Goal: Transaction & Acquisition: Book appointment/travel/reservation

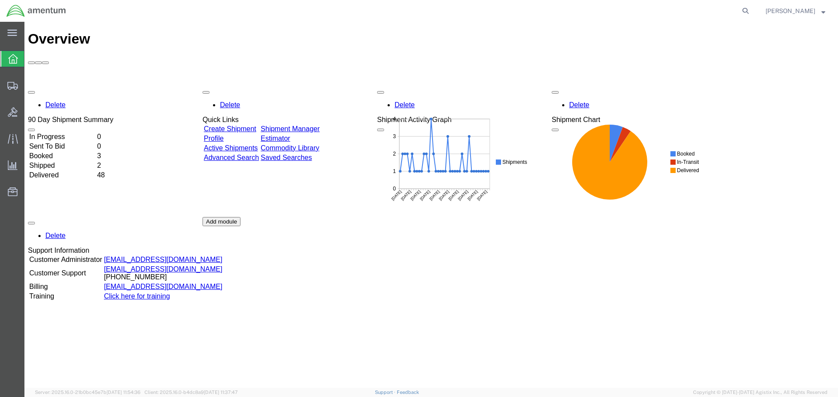
click at [307, 125] on link "Shipment Manager" at bounding box center [289, 128] width 59 height 7
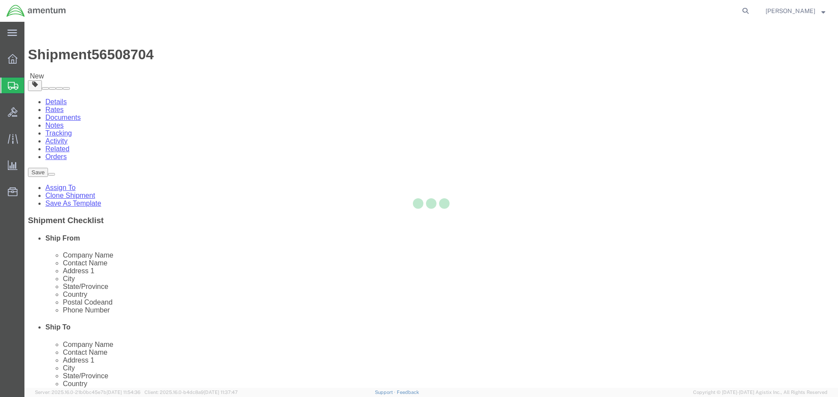
select select "42747"
select select
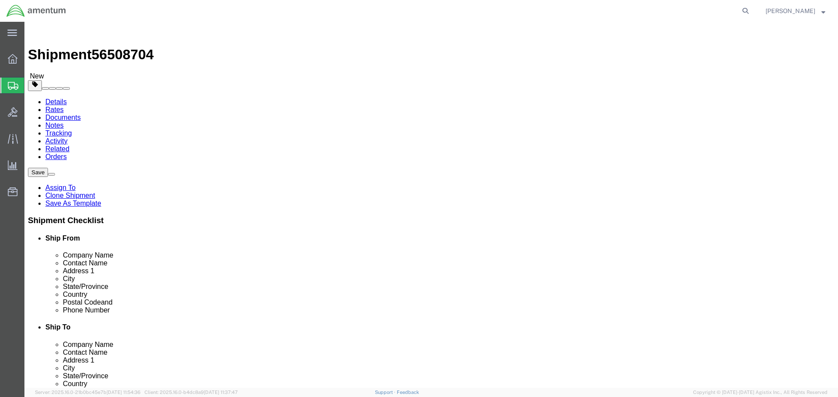
drag, startPoint x: 174, startPoint y: 178, endPoint x: 166, endPoint y: 187, distance: 12.4
click div "Contact Name [PERSON_NAME]"
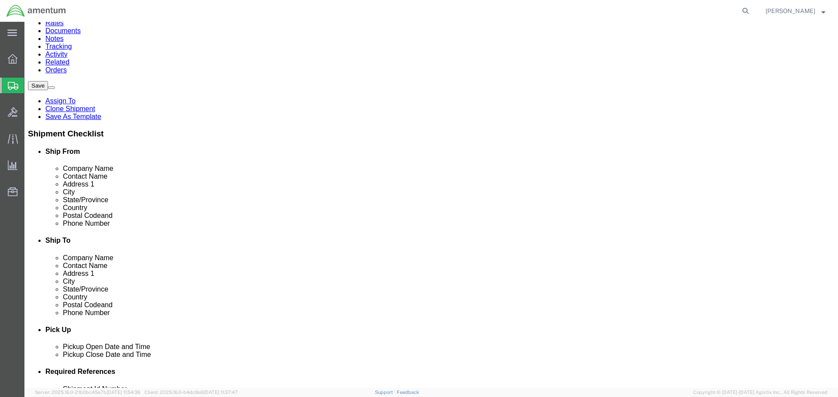
scroll to position [87, 0]
type input "[PERSON_NAME]"
click input "text"
type input "[PHONE_NUMBER]"
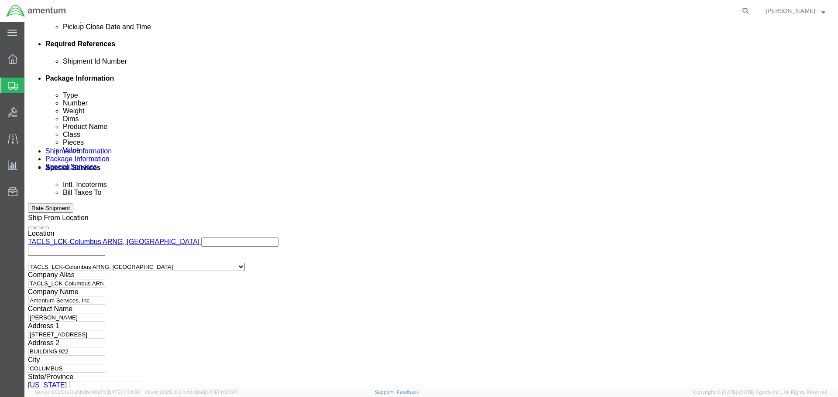
scroll to position [416, 0]
click button "Continue"
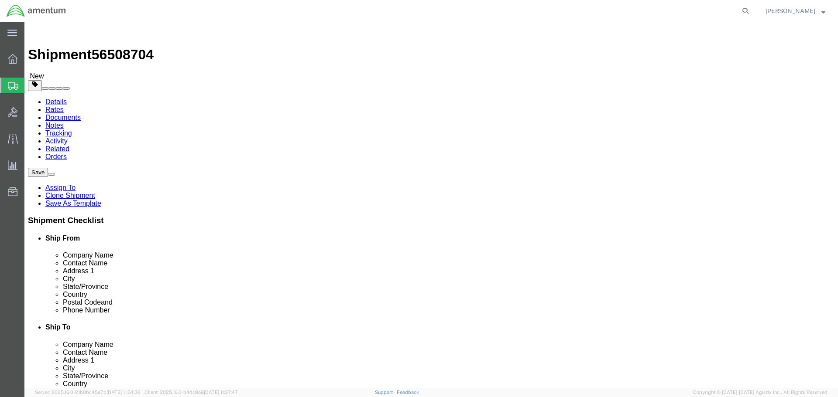
click link "Add Content"
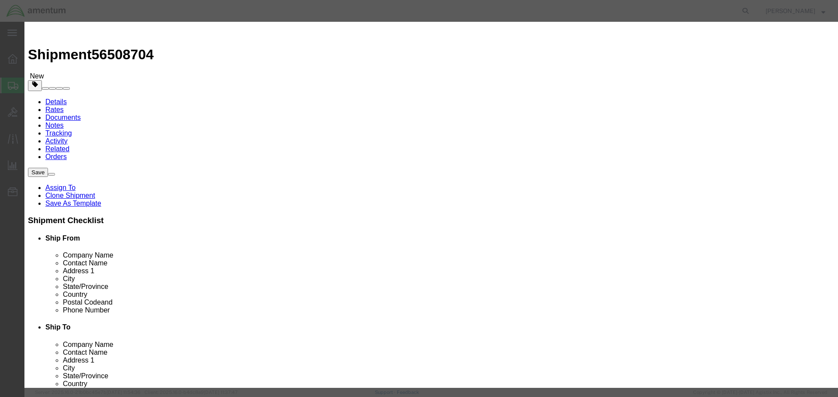
click input "text"
type input "weights"
click input "0"
type input "13"
click div "Product Name weights Pieces 13 Select Bag Barrels 100Board Feet Bottle Box Blis…"
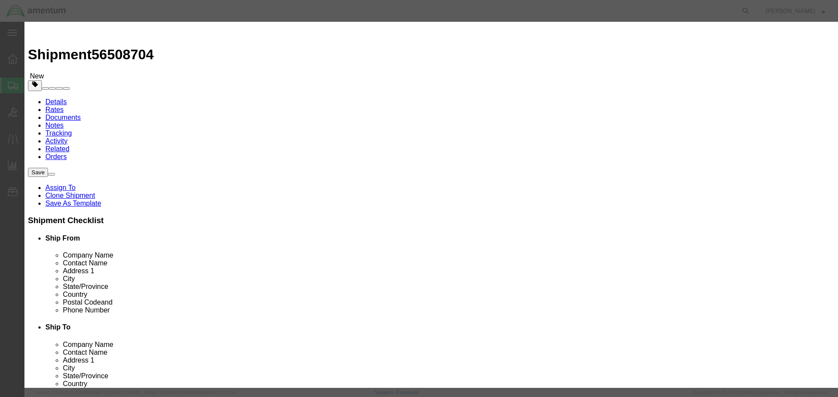
click input "text"
type input "1000"
click select "Select 50 55 60 65 70 85 92.5 100 125 175 250 300 400"
select select "50"
click select "Select 50 55 60 65 70 85 92.5 100 125 175 250 300 400"
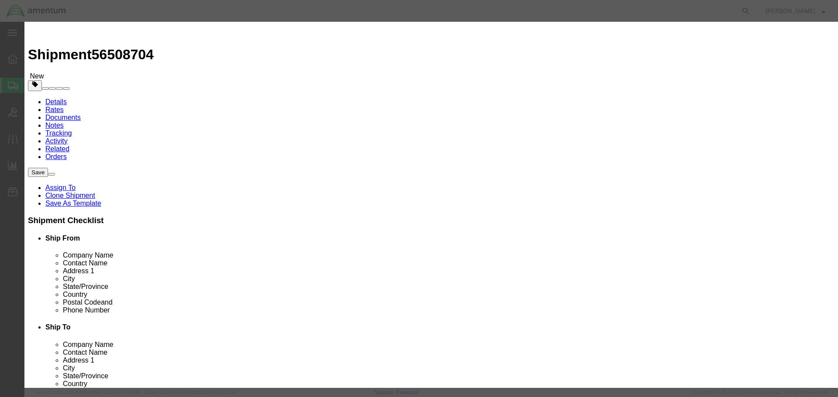
click button "Save & Close"
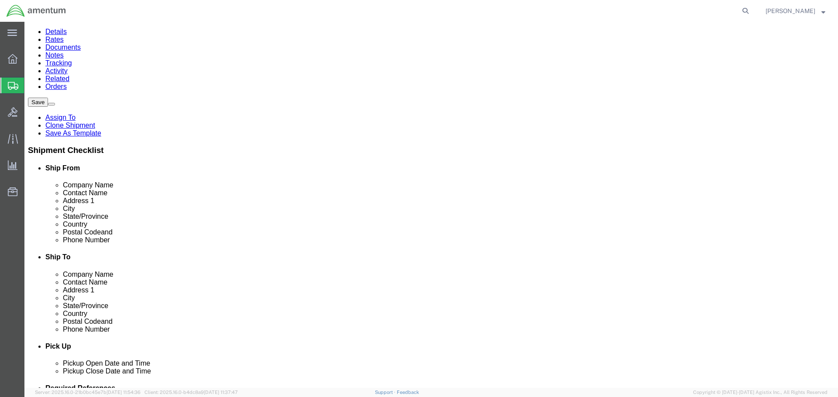
scroll to position [71, 0]
click button "Continue"
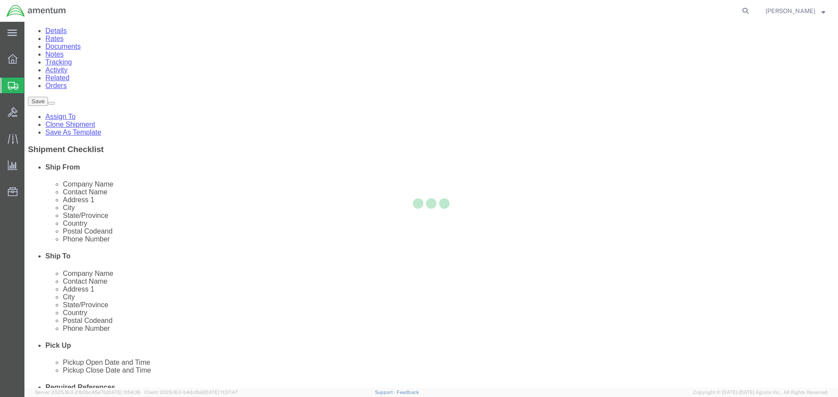
select select
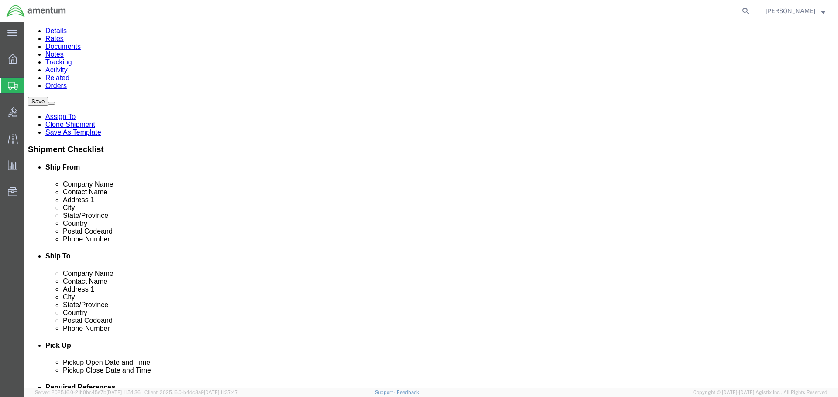
select select "DEPARTMENT"
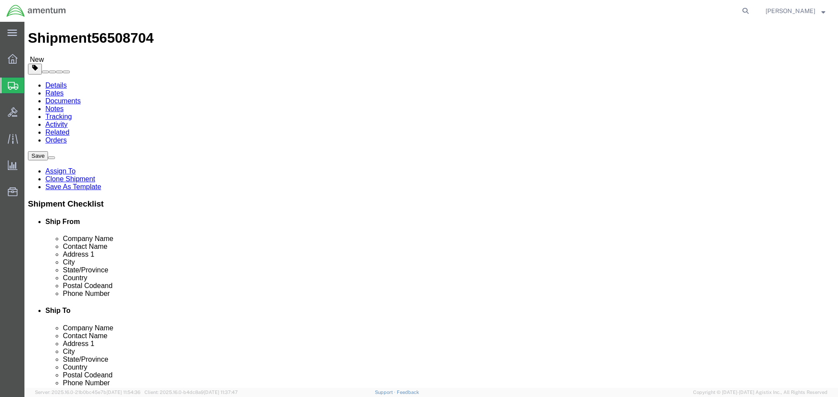
scroll to position [0, 0]
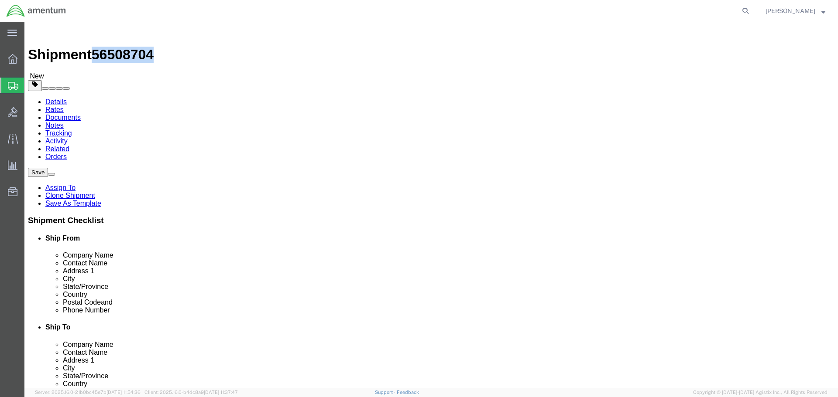
drag, startPoint x: 121, startPoint y: 16, endPoint x: 72, endPoint y: 15, distance: 48.9
click div "Shipment 56508704 New"
copy span "56508704"
click at [12, 55] on icon at bounding box center [13, 59] width 10 height 10
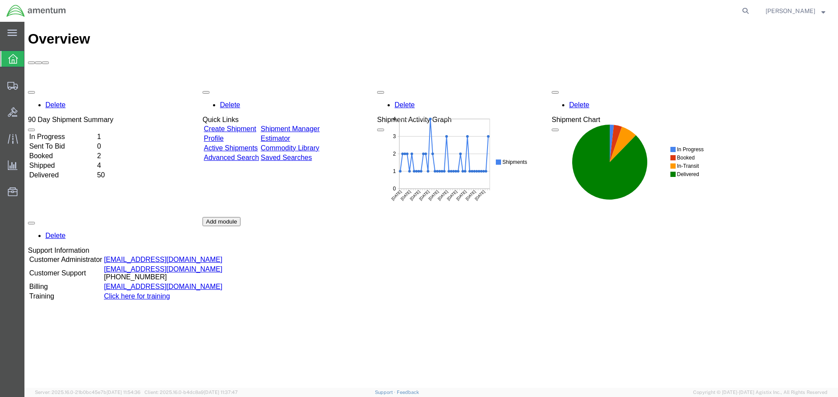
click at [301, 125] on link "Shipment Manager" at bounding box center [289, 128] width 59 height 7
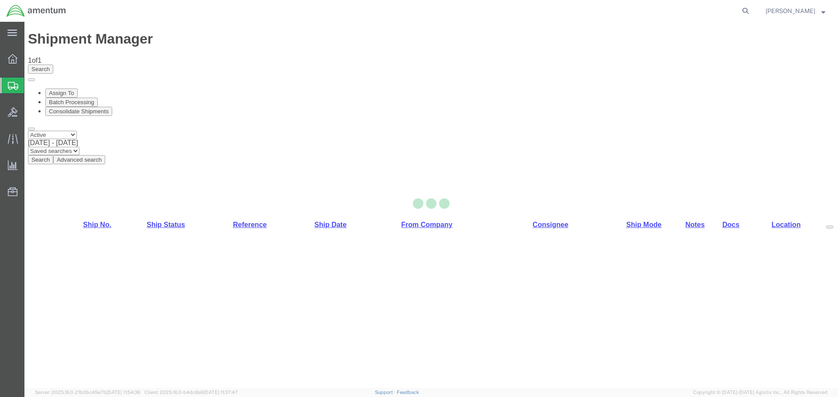
select select "42747"
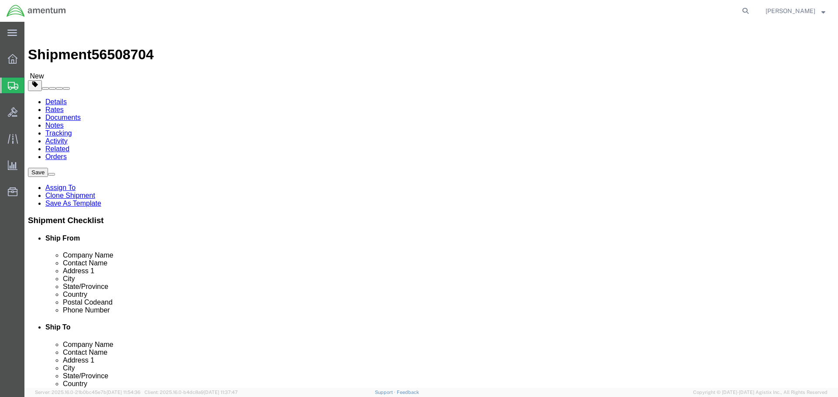
click link "Package Information"
click button "Rate Shipment"
click icon
click div "Location Select Select My Profile Location [PHONE_NUMBER] [PHONE_NUMBER] [PHONE…"
click input "Ship To Location / Contact Name : This field is required."
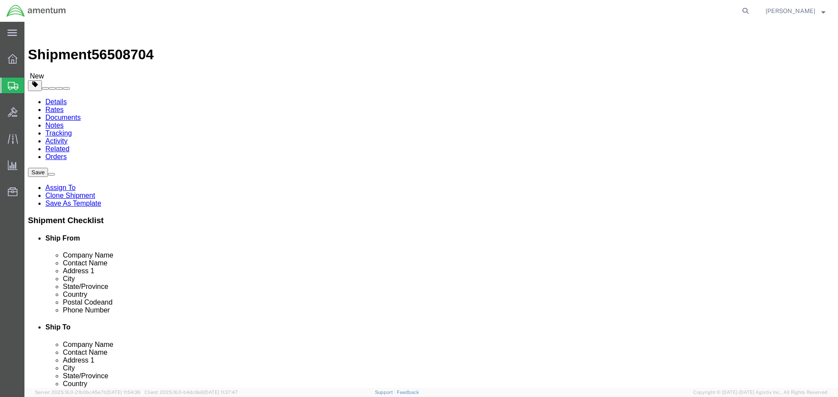
click input "Ship To Location / Contact Name : This field is required."
click input "[PERSON_NAME]"
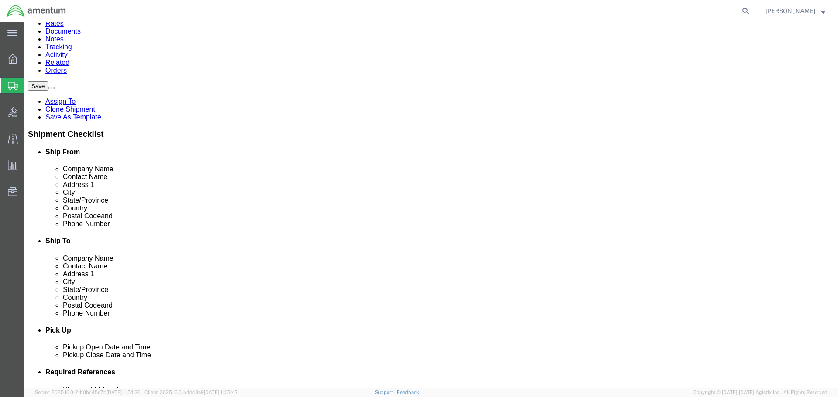
scroll to position [87, 0]
type input "[PERSON_NAME]"
click button "Rate Shipment"
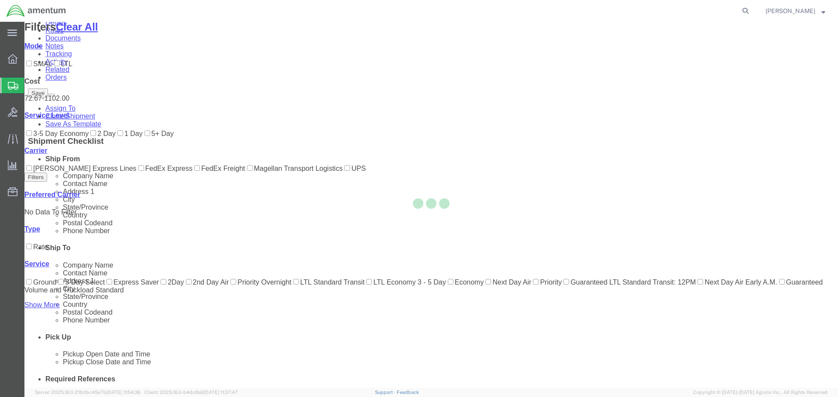
scroll to position [4, 0]
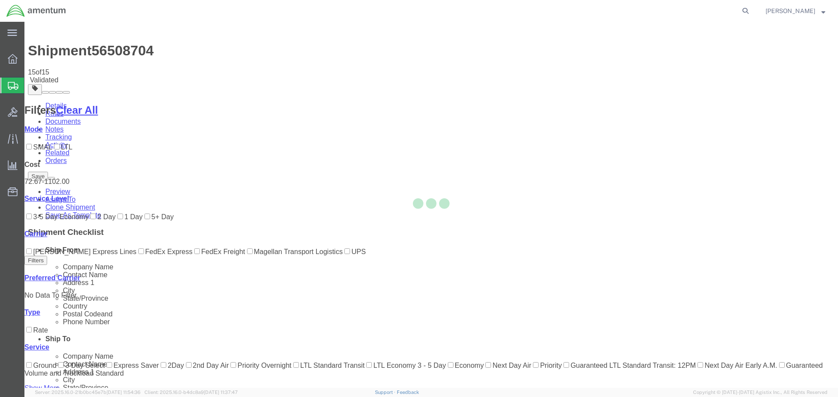
scroll to position [0, 0]
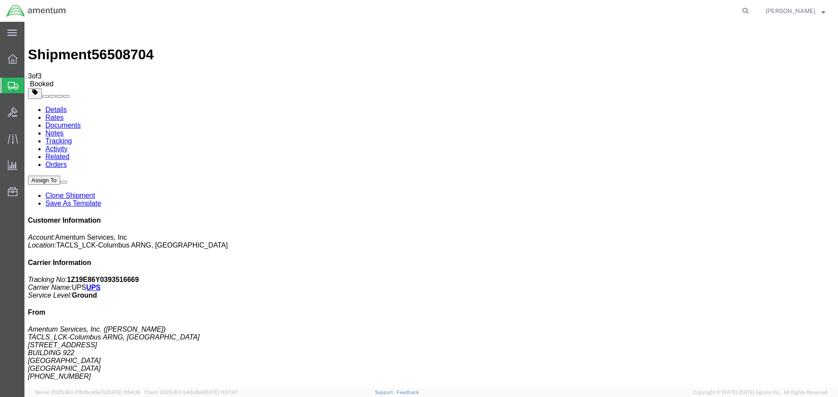
click at [48, 106] on link "Details" at bounding box center [55, 109] width 21 height 7
click link "Schedule pickup request"
